Goal: Task Accomplishment & Management: Use online tool/utility

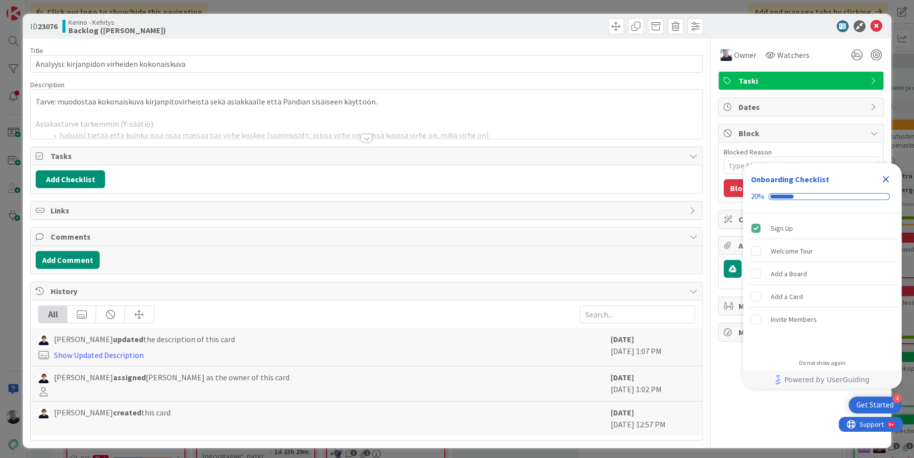
click at [368, 138] on div at bounding box center [366, 138] width 11 height 8
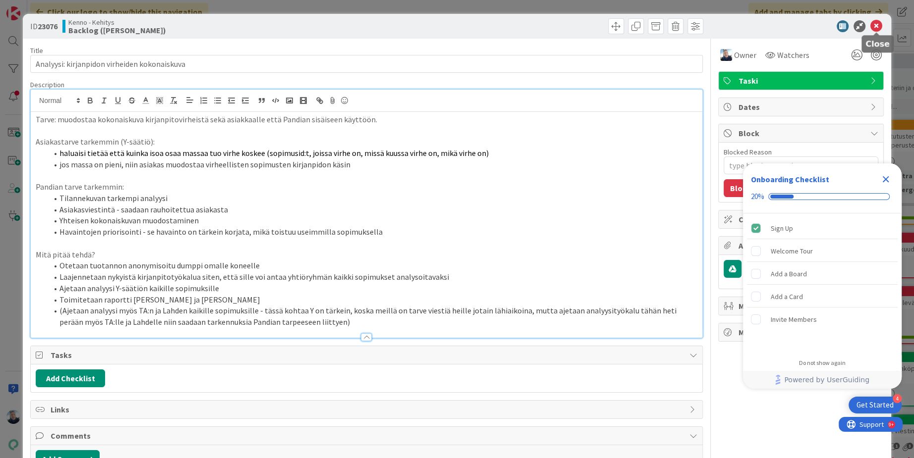
click at [880, 26] on icon at bounding box center [876, 26] width 12 height 12
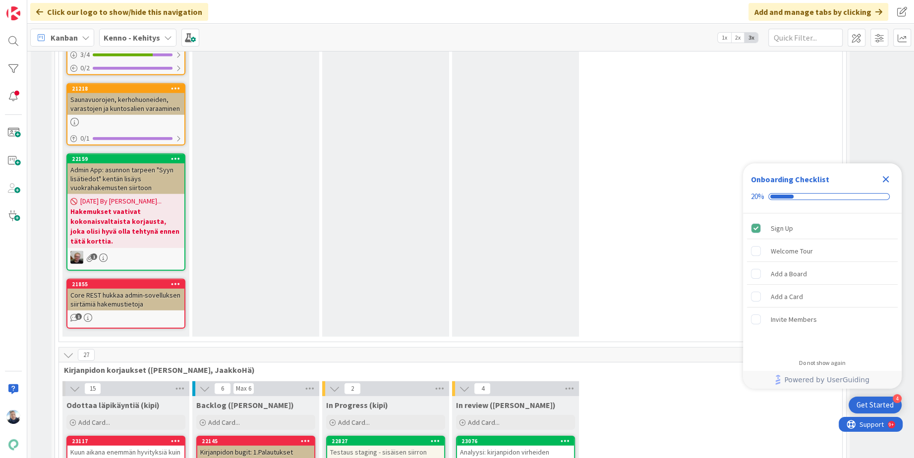
scroll to position [6485, 0]
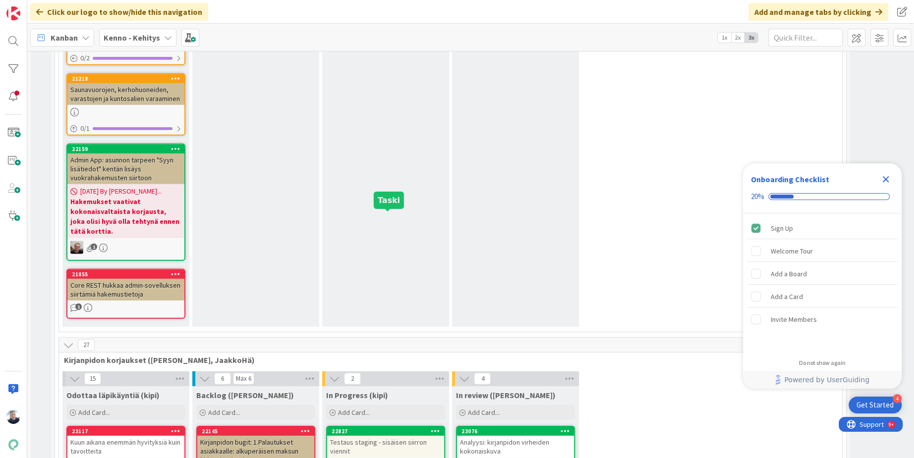
click at [375, 428] on div "22827" at bounding box center [388, 431] width 113 height 7
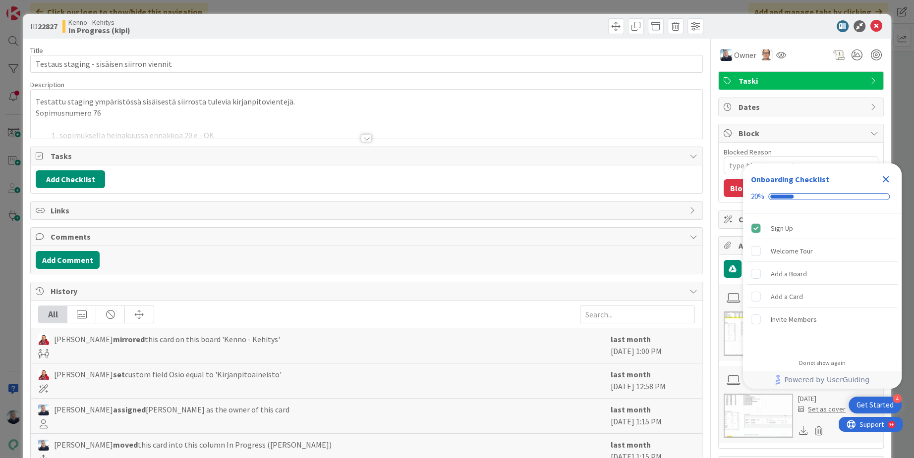
click at [366, 140] on div at bounding box center [366, 138] width 11 height 8
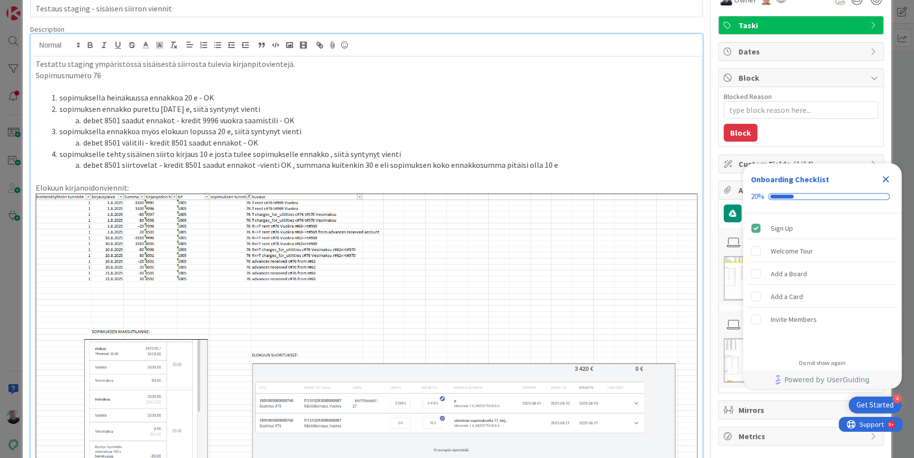
scroll to position [68, 0]
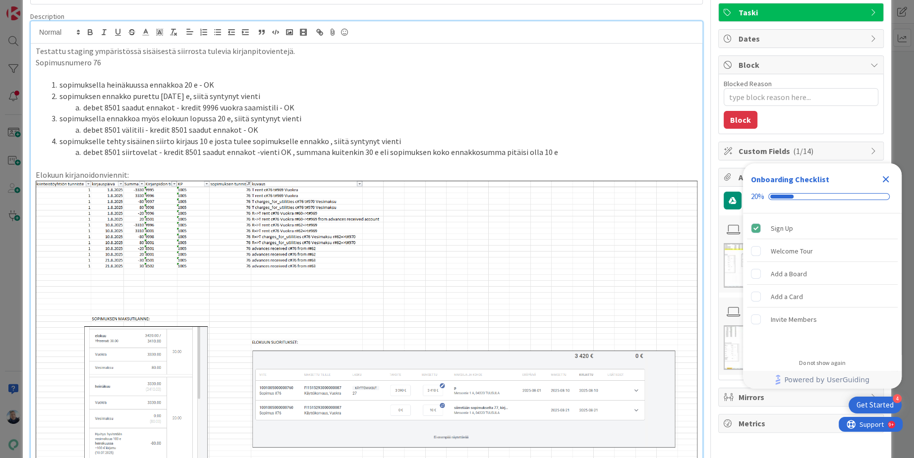
click at [880, 181] on icon "Close Checklist" at bounding box center [886, 179] width 12 height 12
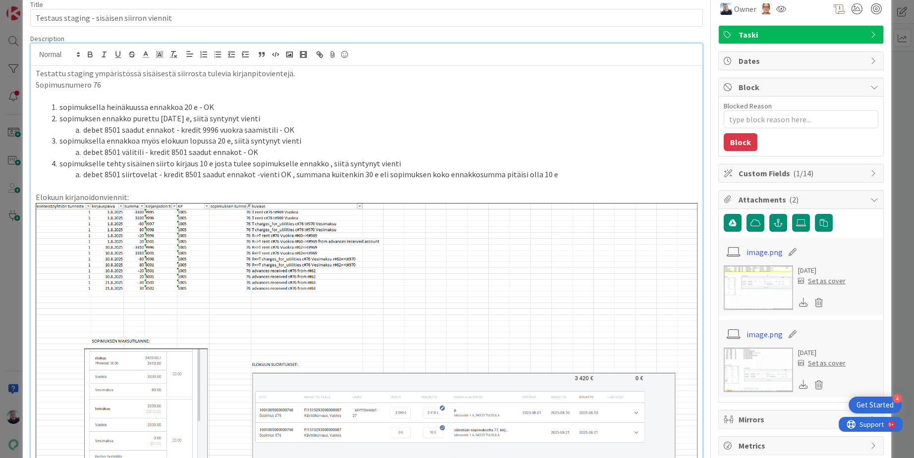
scroll to position [0, 0]
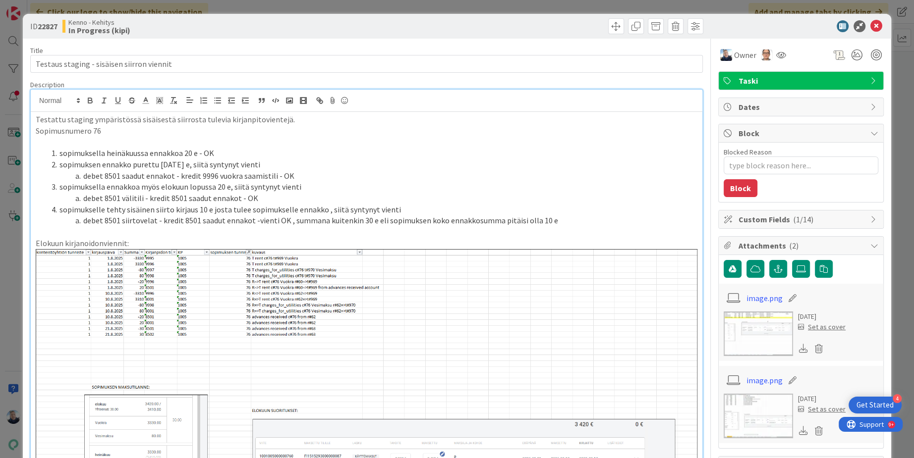
type textarea "x"
